Goal: Find specific page/section: Find specific page/section

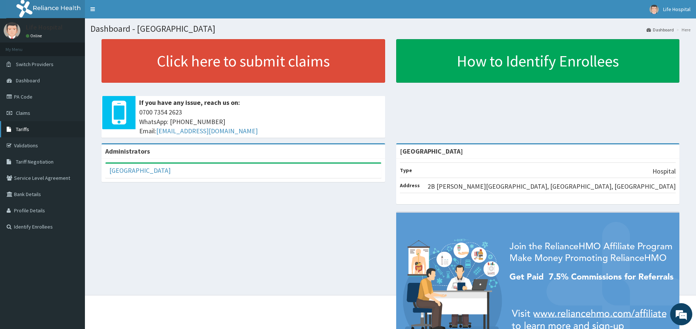
click at [34, 129] on link "Tariffs" at bounding box center [42, 129] width 85 height 16
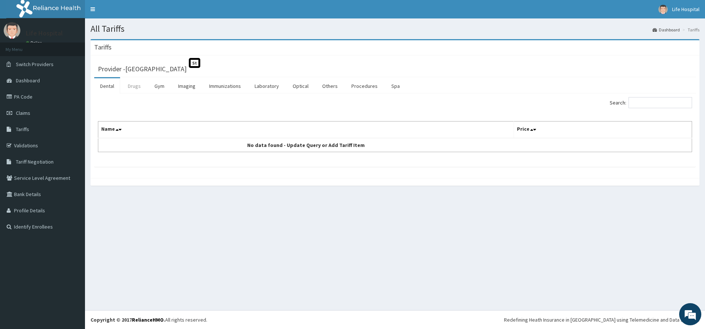
click at [141, 87] on link "Drugs" at bounding box center [134, 86] width 25 height 16
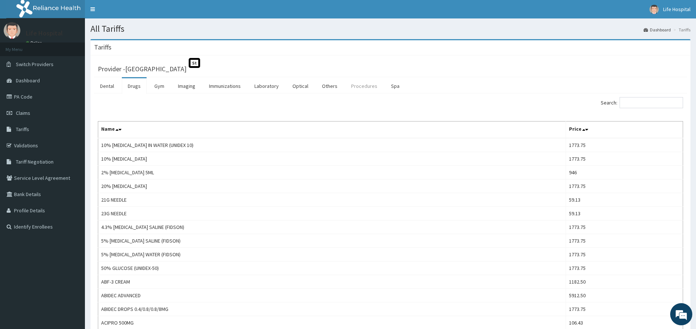
click at [357, 87] on link "Procedures" at bounding box center [364, 86] width 38 height 16
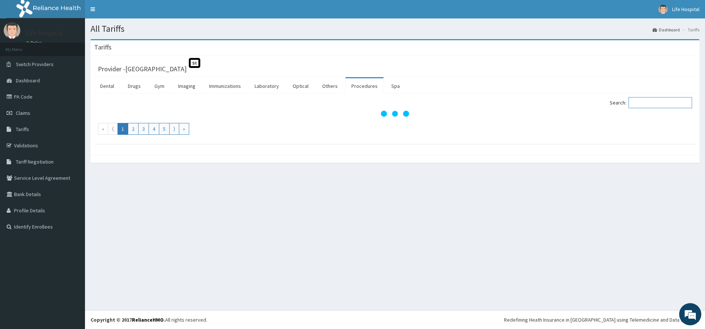
click at [645, 102] on input "Search:" at bounding box center [660, 102] width 64 height 11
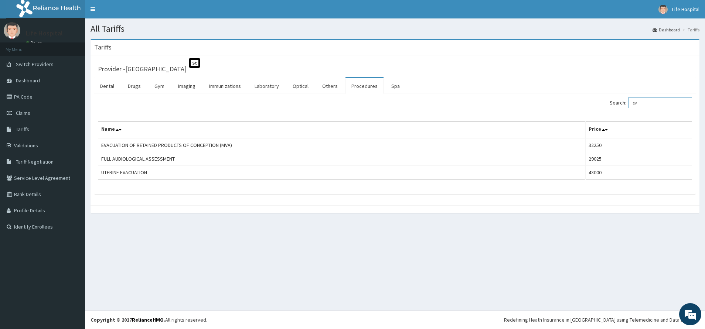
type input "e"
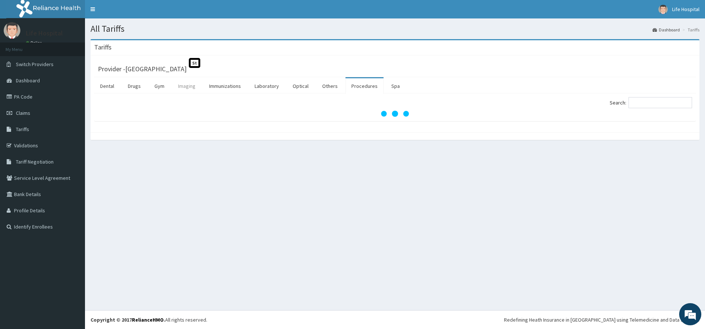
click at [183, 86] on link "Imaging" at bounding box center [186, 86] width 29 height 16
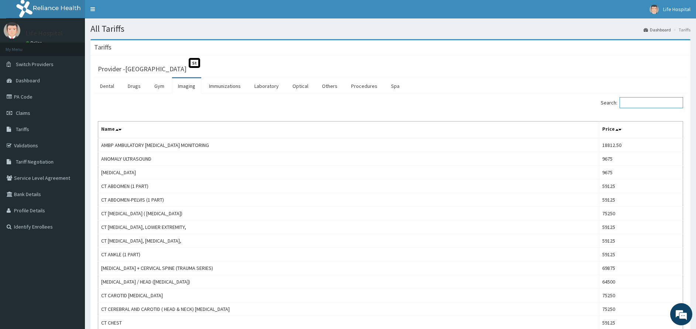
click at [654, 106] on input "Search:" at bounding box center [652, 102] width 64 height 11
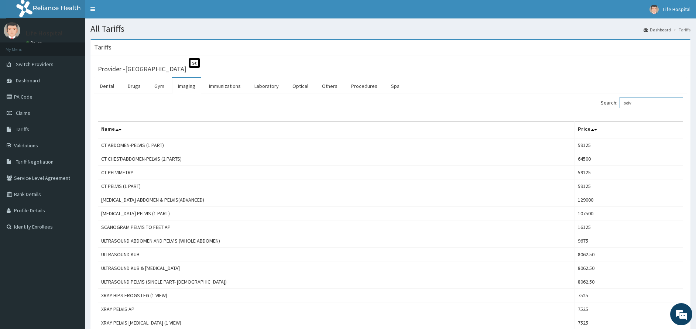
type input "pelv"
